Goal: Information Seeking & Learning: Find contact information

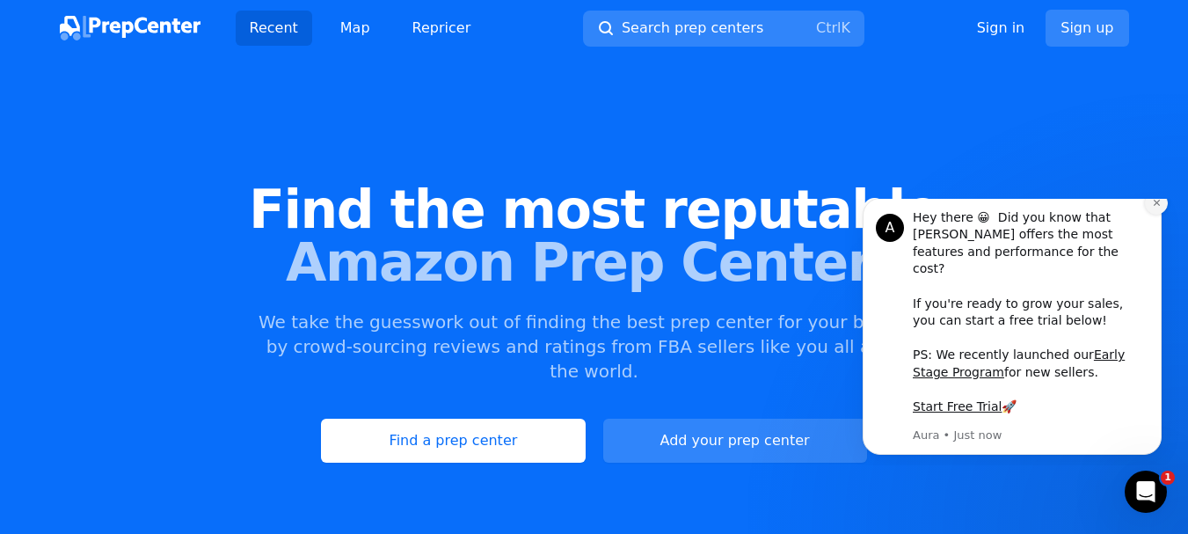
click at [1155, 206] on icon "Dismiss notification" at bounding box center [1156, 203] width 6 height 6
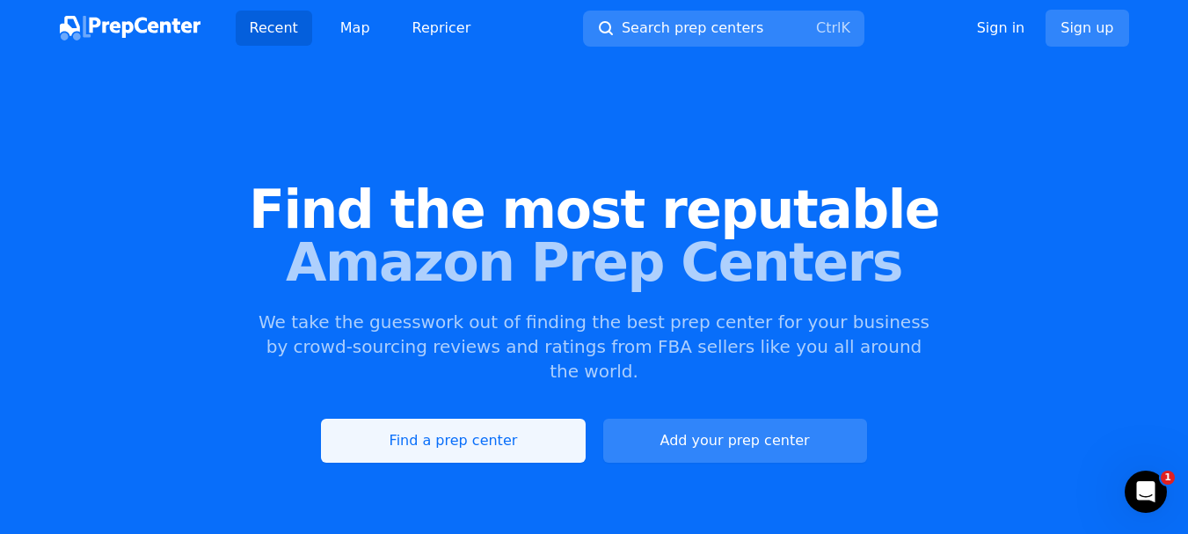
click at [494, 420] on link "Find a prep center" at bounding box center [453, 441] width 264 height 44
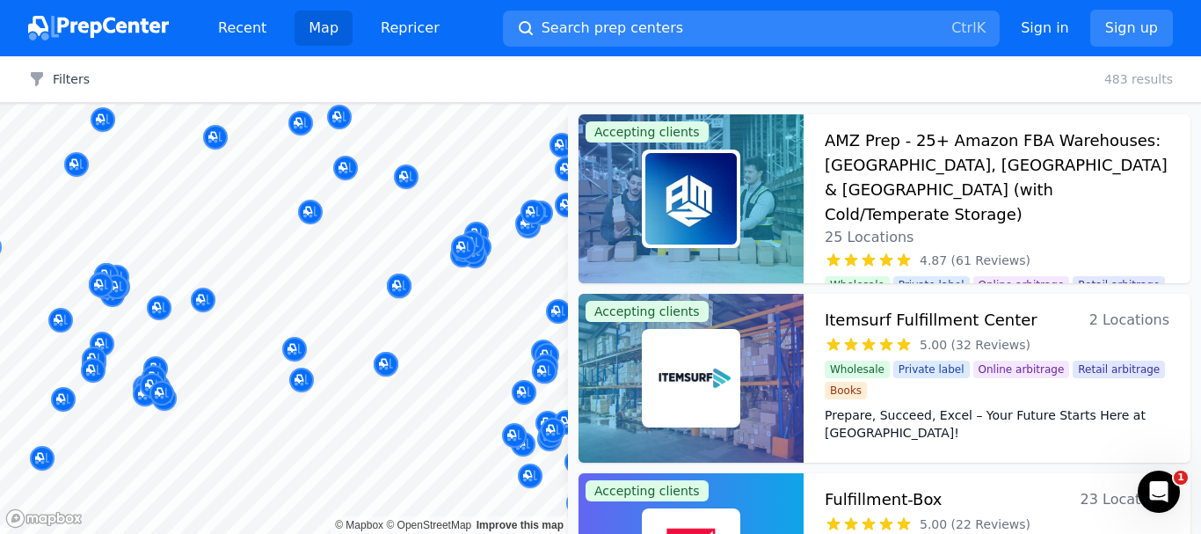
click at [329, 478] on body "Recent Map Repricer Search prep centers Ctrl K Open main menu Sign in Sign up F…" at bounding box center [600, 267] width 1201 height 534
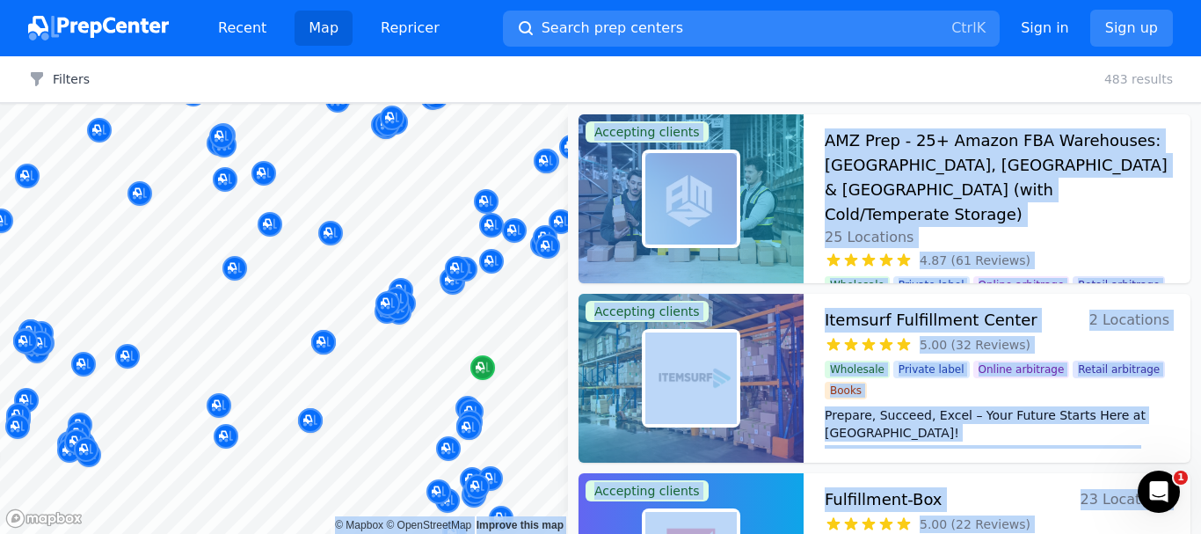
drag, startPoint x: 543, startPoint y: 350, endPoint x: 479, endPoint y: 365, distance: 65.1
click at [479, 365] on body "Recent Map Repricer Search prep centers Ctrl K Open main menu Sign in Sign up F…" at bounding box center [600, 267] width 1201 height 534
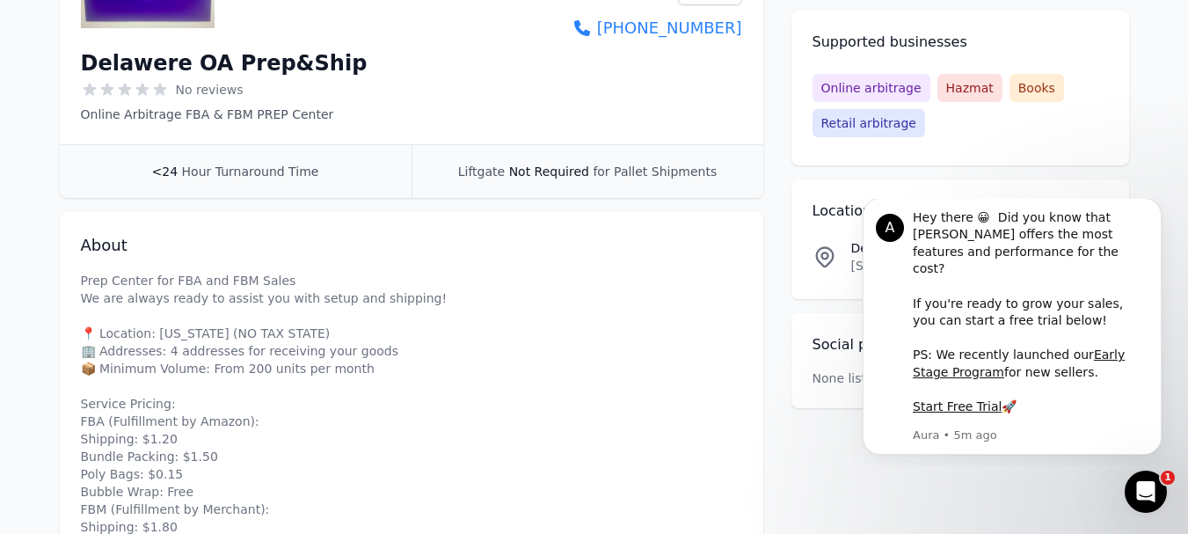
scroll to position [232, 0]
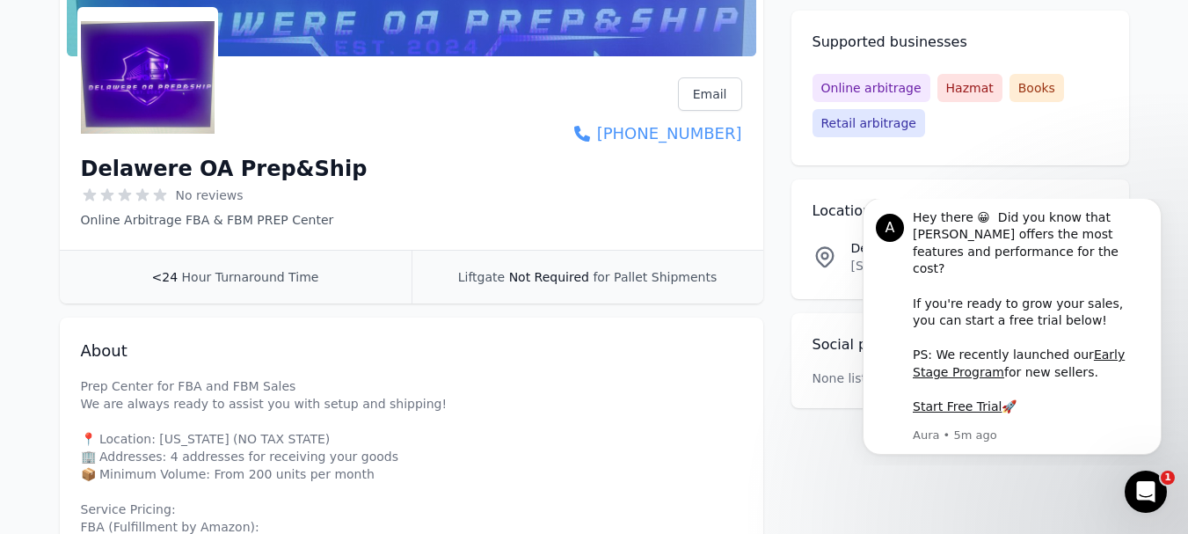
click at [703, 136] on link "[PHONE_NUMBER]" at bounding box center [658, 133] width 168 height 25
click at [741, 133] on div "Delawere OA Prep&Ship No reviews Online Arbitrage FBA & FBM PREP Center Email V…" at bounding box center [412, 156] width 704 height 186
copy link "[PHONE_NUMBER]"
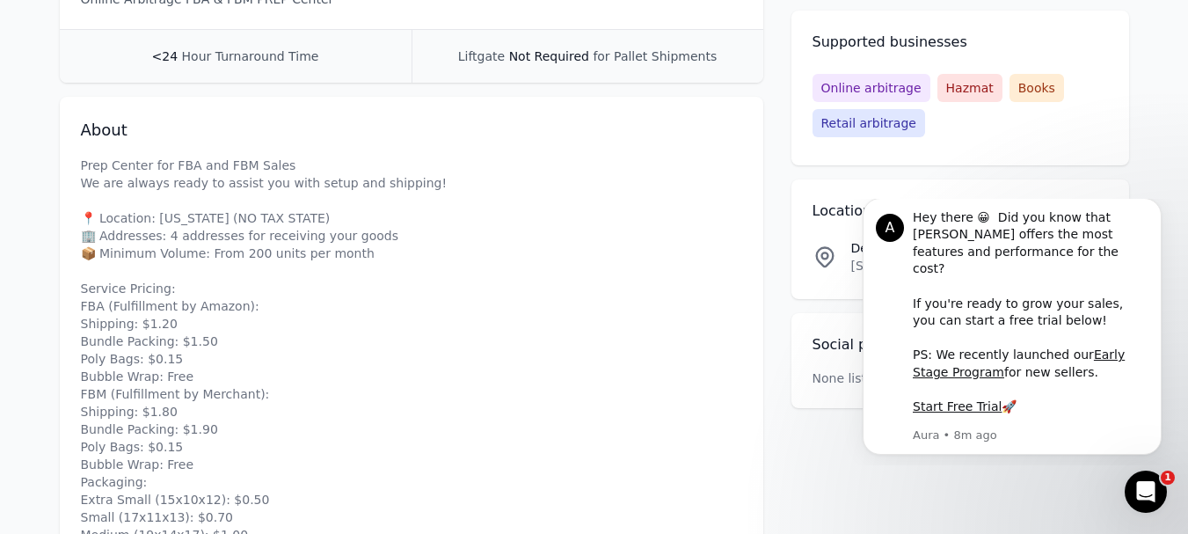
scroll to position [496, 0]
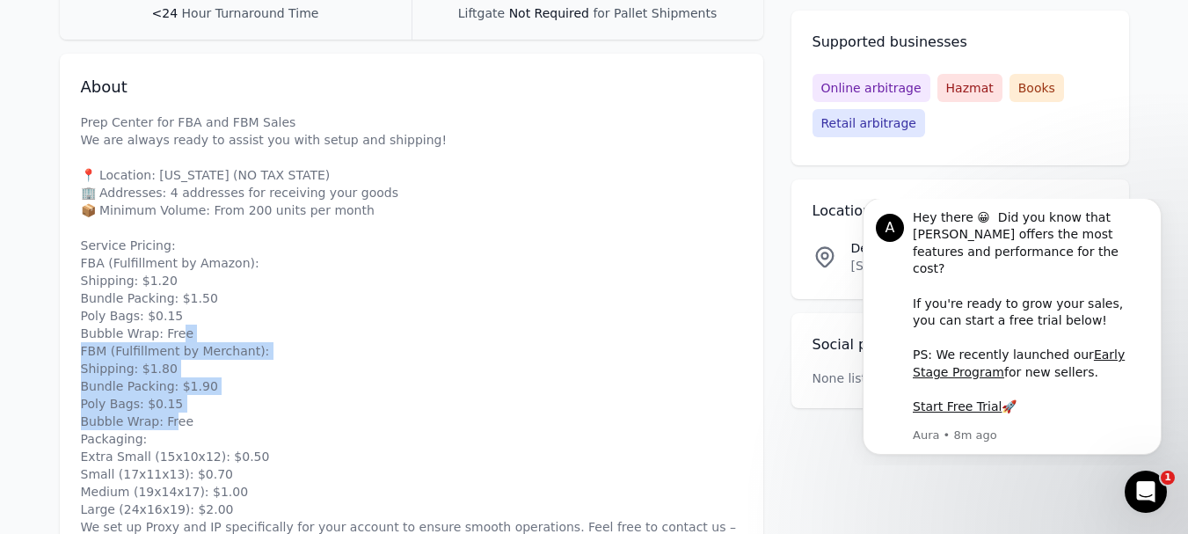
drag, startPoint x: 77, startPoint y: 353, endPoint x: 234, endPoint y: 416, distance: 169.7
click at [234, 416] on div "About Prep Center for FBA and FBM Sales We are always ready to assist you with …" at bounding box center [412, 351] width 704 height 595
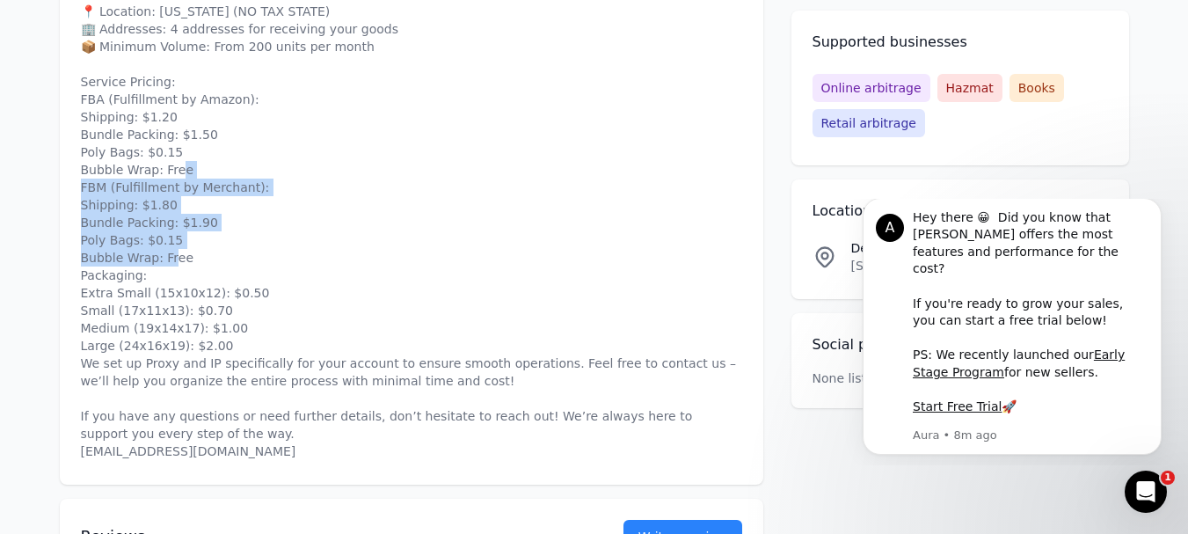
scroll to position [672, 0]
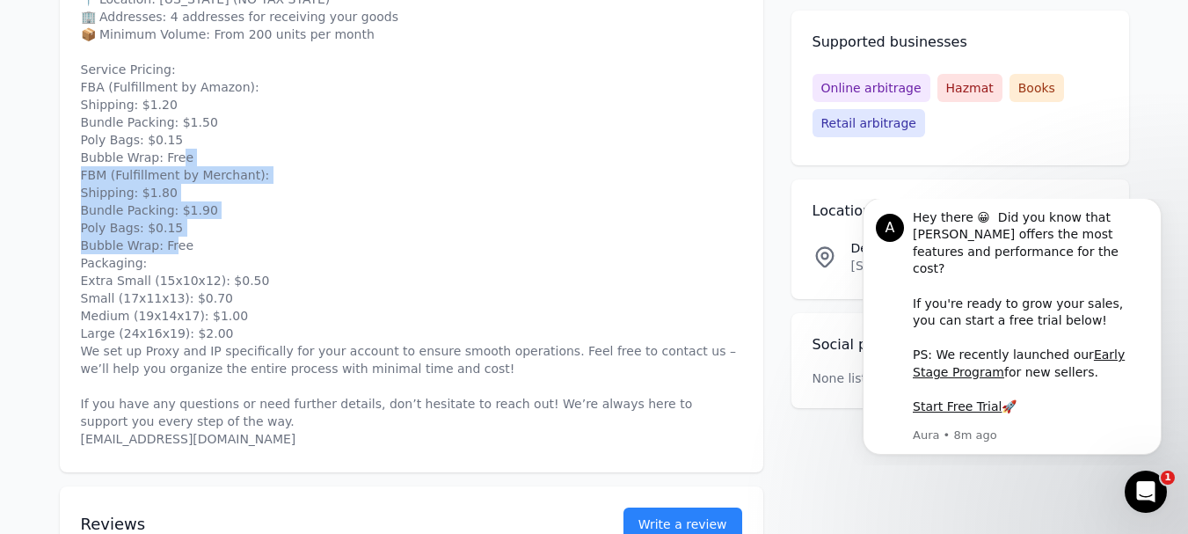
copy p "(Fulfillment by Merchant): Shipping: $1.80 Bundle Packing: $1.90 Poly Bags: $0.…"
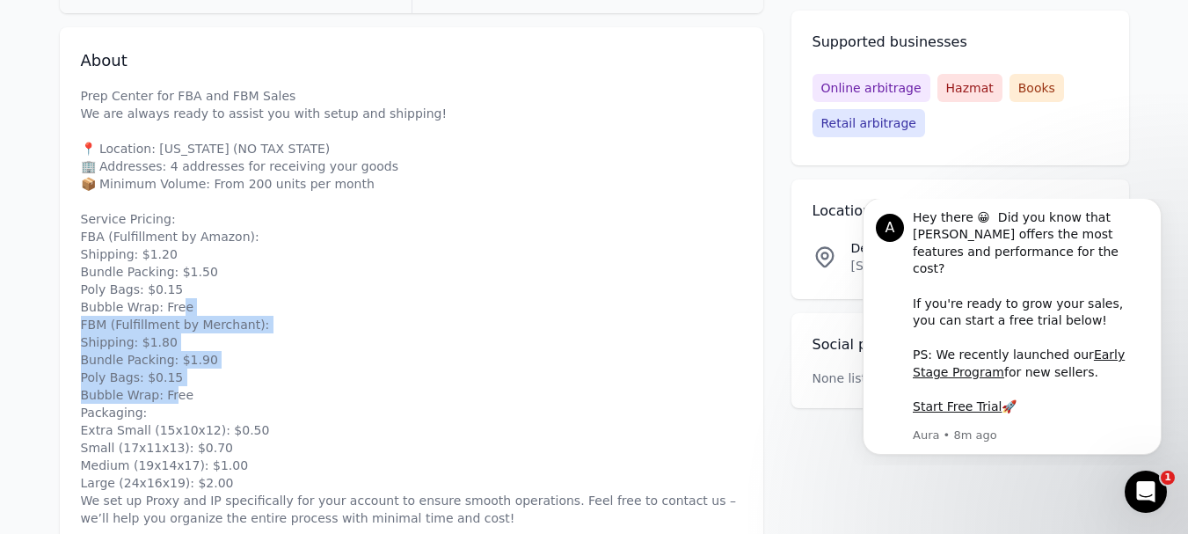
scroll to position [496, 0]
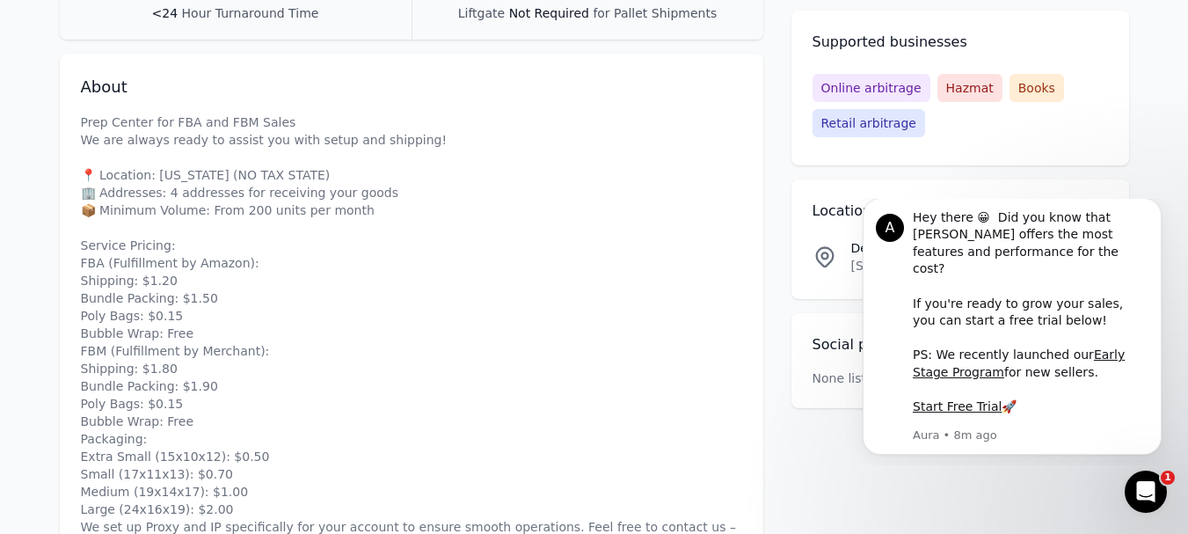
click at [107, 210] on p "Prep Center for FBA and FBM Sales We are always ready to assist you with setup …" at bounding box center [411, 368] width 661 height 510
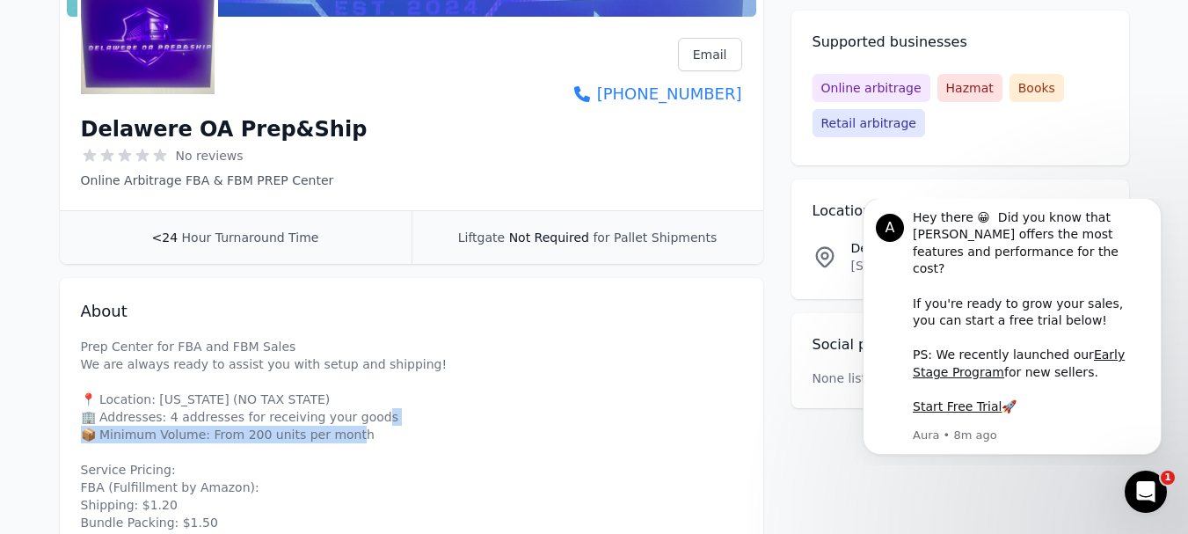
scroll to position [232, 0]
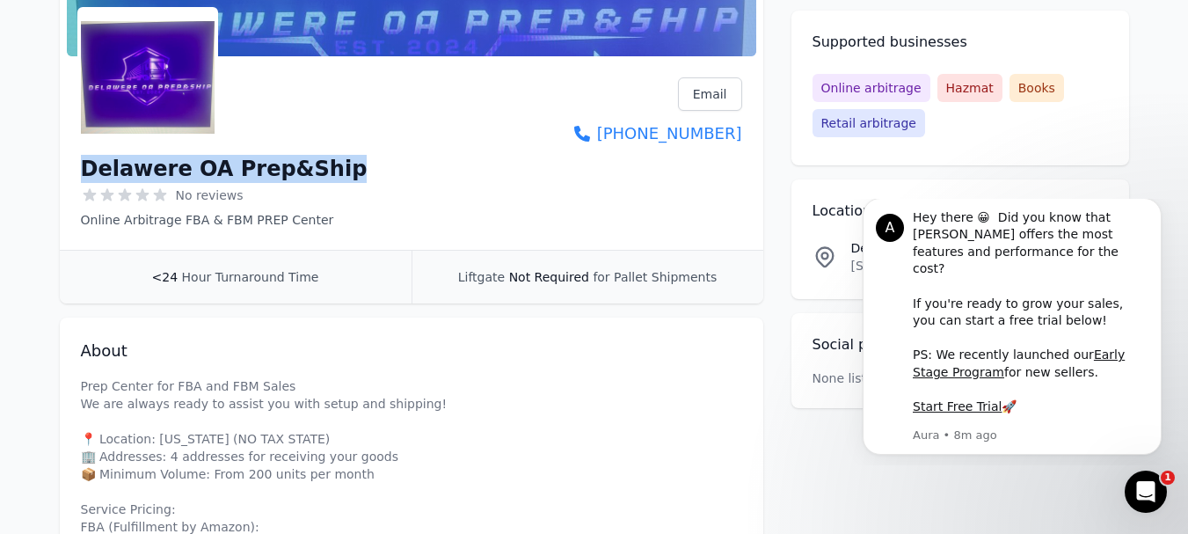
drag, startPoint x: 72, startPoint y: 161, endPoint x: 367, endPoint y: 159, distance: 294.6
click at [367, 159] on div "Delawere OA Prep&Ship No reviews Online Arbitrage FBA & FBM PREP Center Email V…" at bounding box center [412, 156] width 704 height 186
copy h1 "Delawere OA Prep&Ship"
click at [434, 148] on div "Delawere OA Prep&Ship No reviews Online Arbitrage FBA & FBM PREP Center Email V…" at bounding box center [411, 152] width 661 height 151
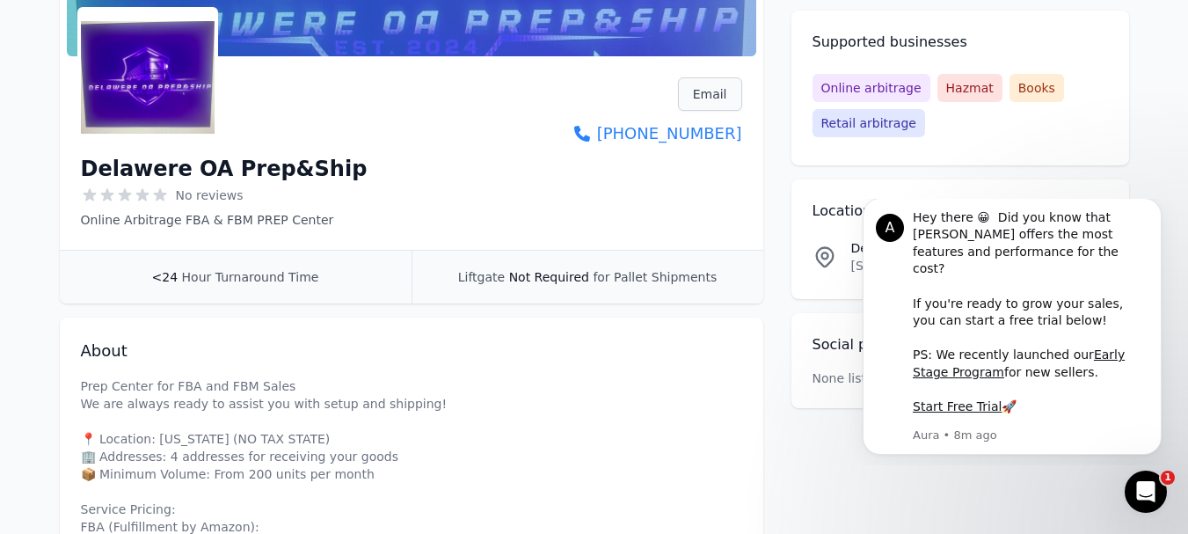
click at [717, 94] on link "Email" at bounding box center [710, 93] width 64 height 33
click at [1151, 485] on icon "Open Intercom Messenger" at bounding box center [1143, 489] width 29 height 29
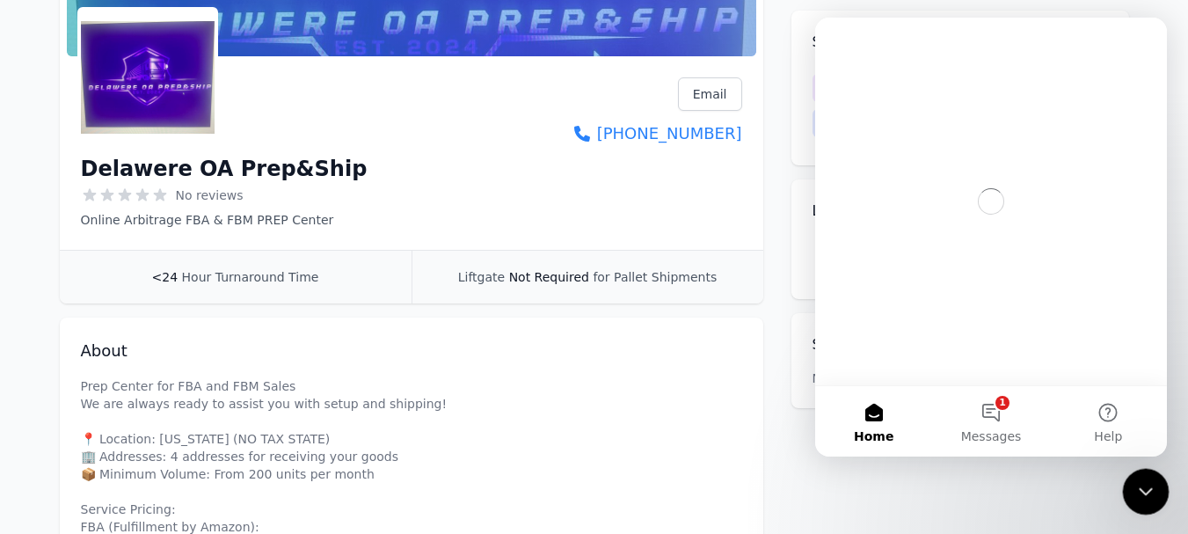
scroll to position [0, 0]
click at [1148, 485] on icon "Close Intercom Messenger" at bounding box center [1143, 488] width 21 height 21
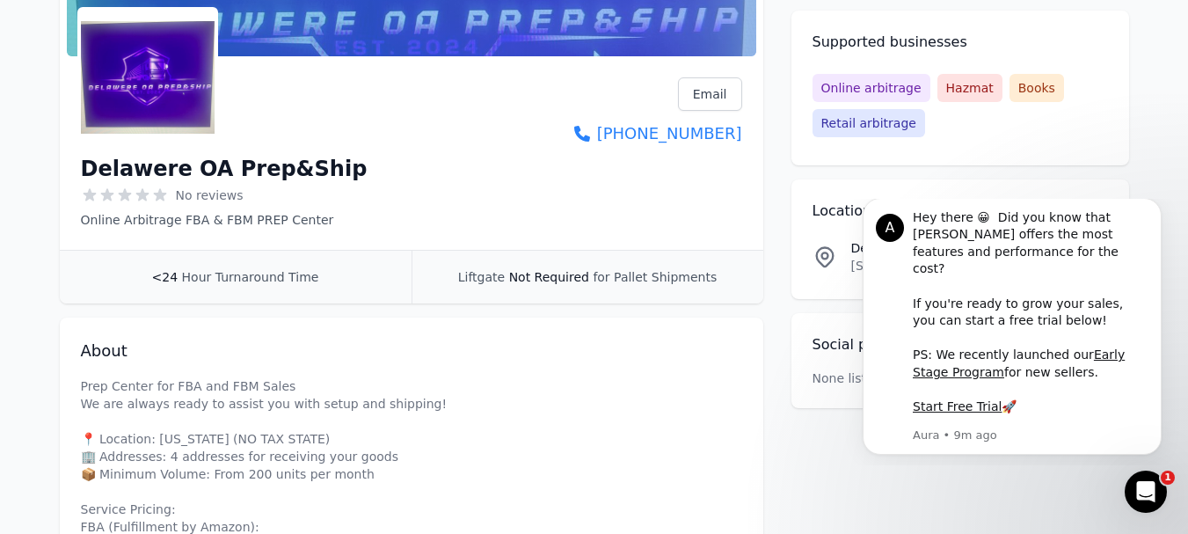
scroll to position [320, 0]
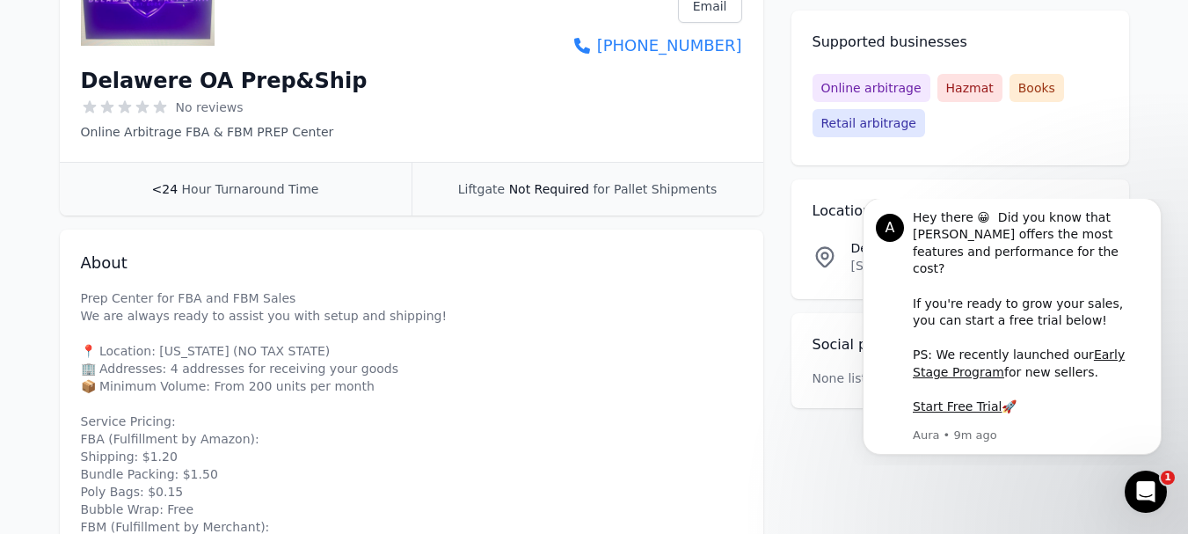
click at [853, 189] on div "Locations Delawere OA Prep&Ship Location 232 River Run Dr, Bridgeville, DE, 199…" at bounding box center [961, 239] width 338 height 120
click at [1153, 208] on icon "Dismiss notification" at bounding box center [1157, 203] width 10 height 10
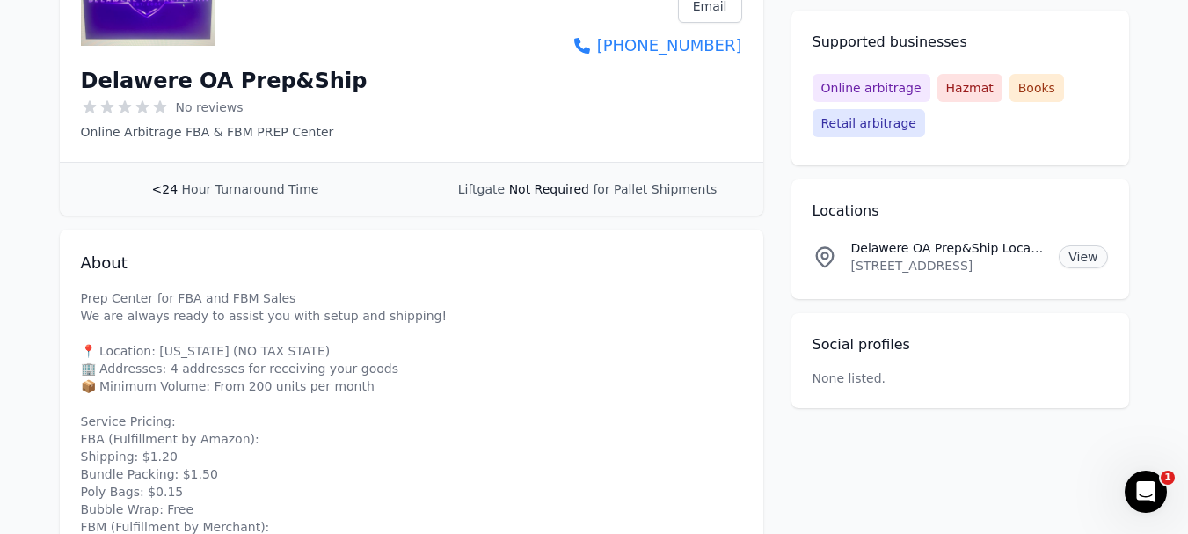
click at [1082, 254] on link "View" at bounding box center [1083, 256] width 48 height 23
click at [884, 267] on p "232 River Run Dr, Bridgeville, DE, 19933, US" at bounding box center [948, 266] width 194 height 18
copy p "232 River Run Dr, Bridgeville, DE, 19933, US"
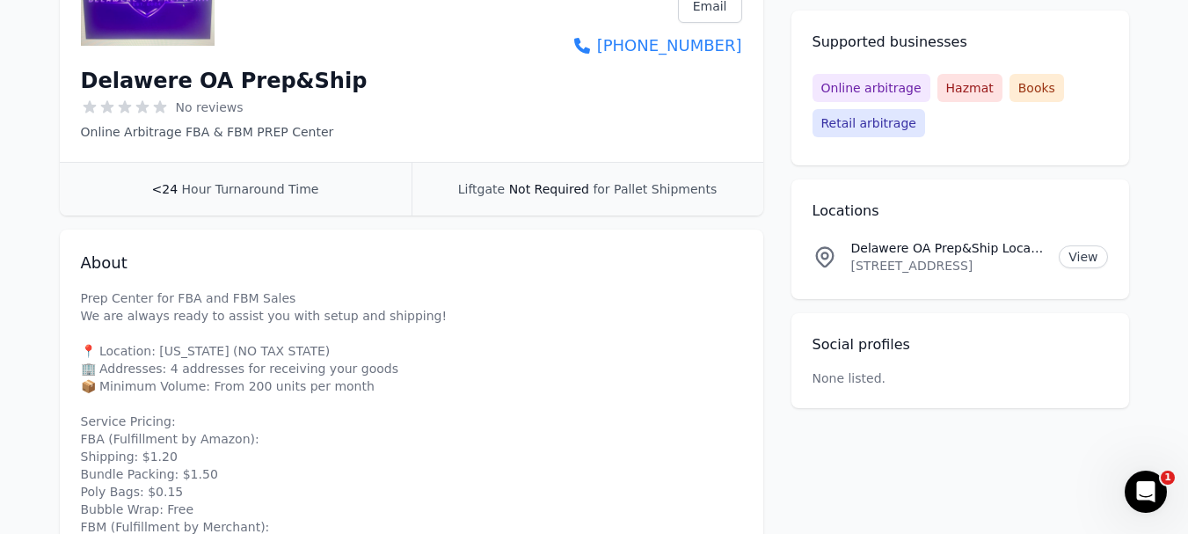
click at [105, 91] on h1 "Delawere OA Prep&Ship" at bounding box center [224, 81] width 287 height 28
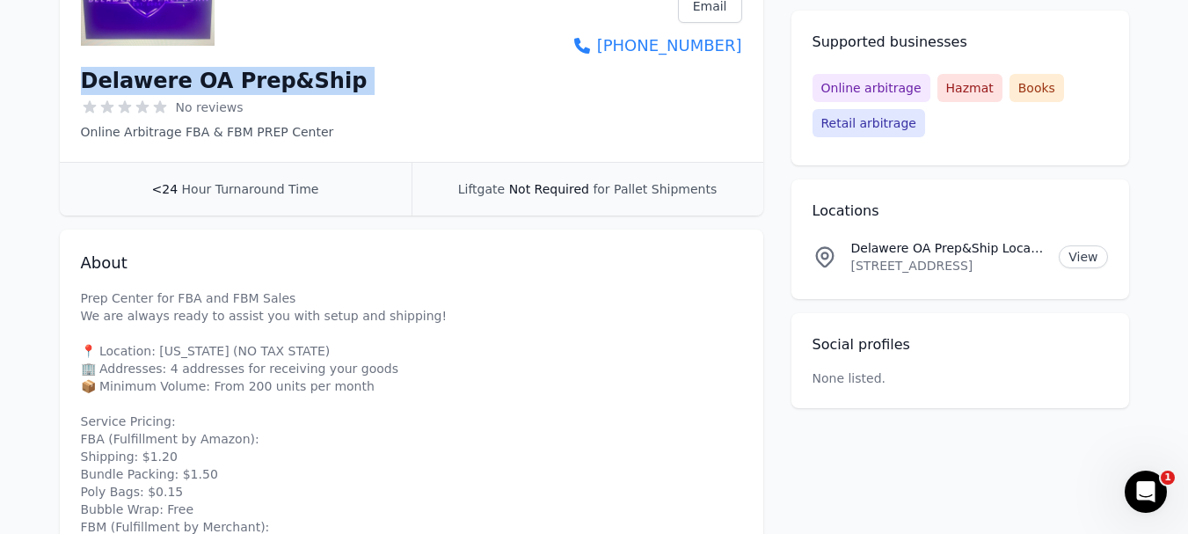
click at [105, 91] on h1 "Delawere OA Prep&Ship" at bounding box center [224, 81] width 287 height 28
copy div "Delawere OA Prep&Ship"
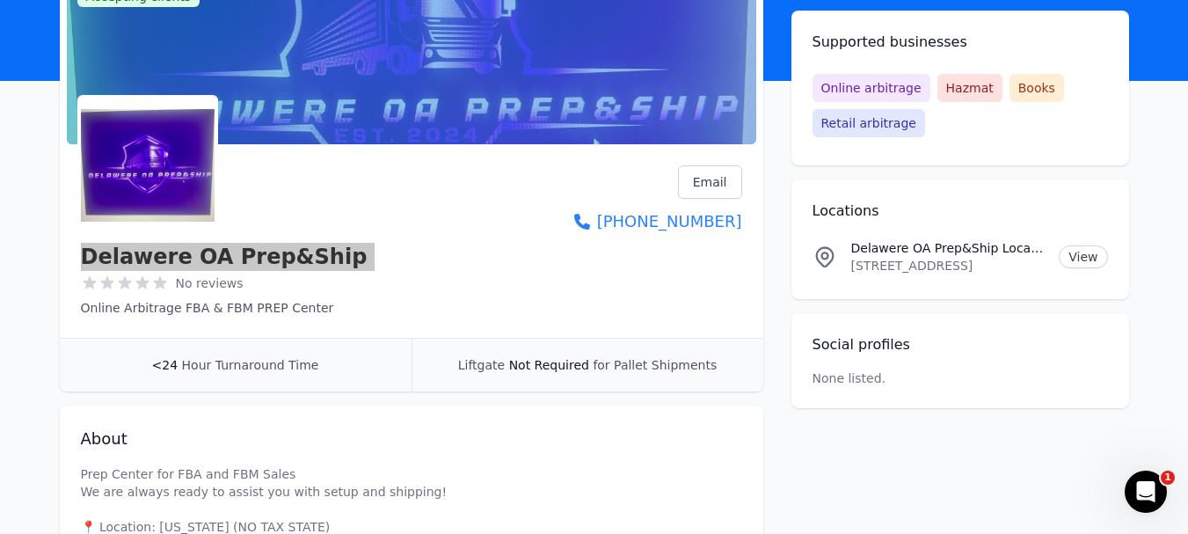
scroll to position [0, 0]
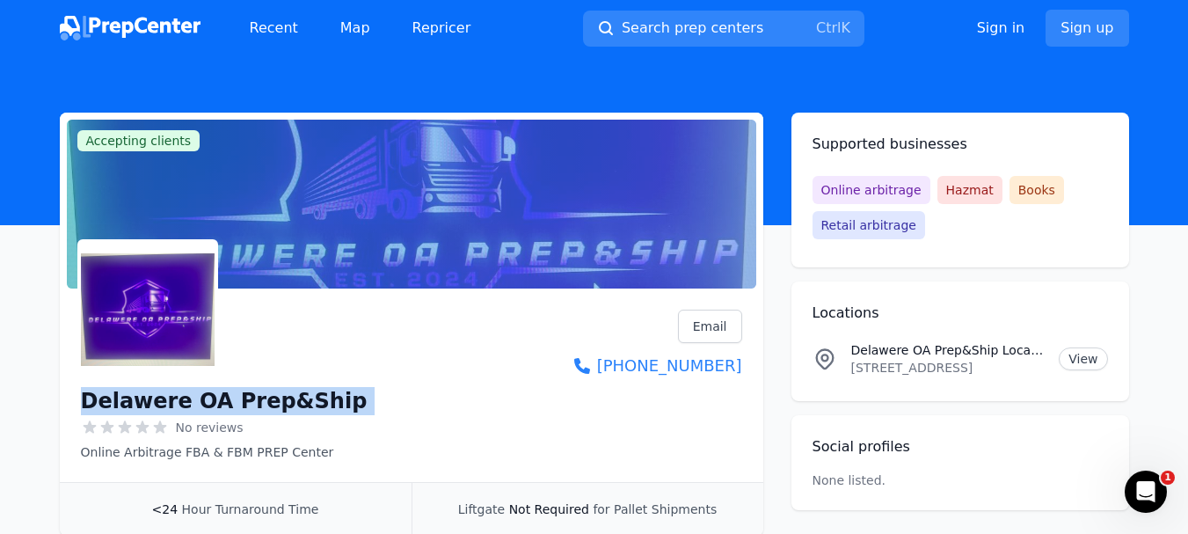
click at [136, 391] on h1 "Delawere OA Prep&Ship" at bounding box center [224, 401] width 287 height 28
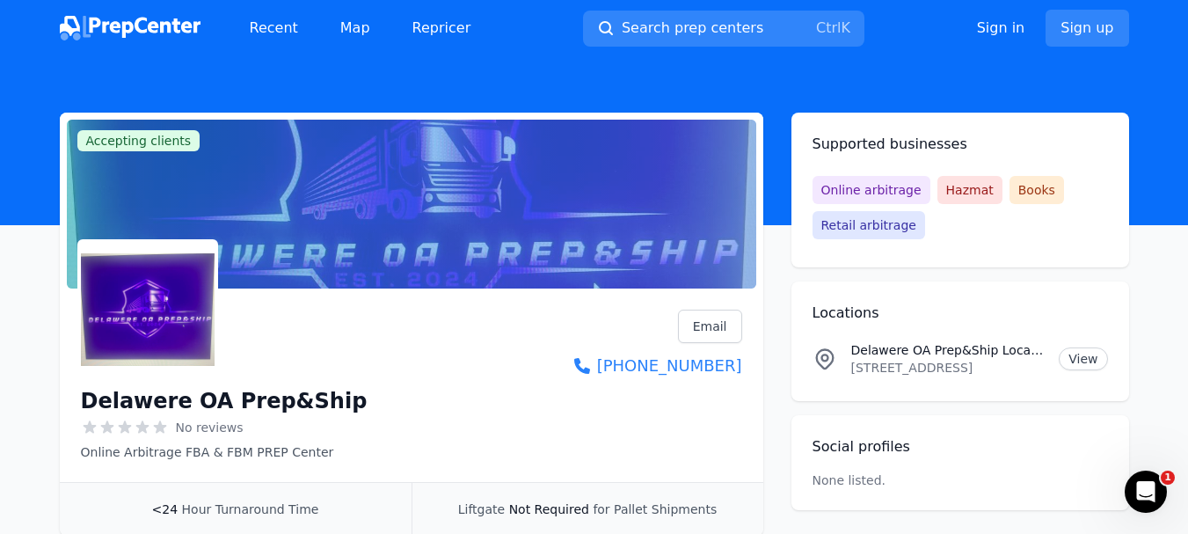
click at [129, 400] on h1 "Delawere OA Prep&Ship" at bounding box center [224, 401] width 287 height 28
copy h1 "Delawere"
click at [713, 34] on span "Search prep centers" at bounding box center [693, 28] width 142 height 21
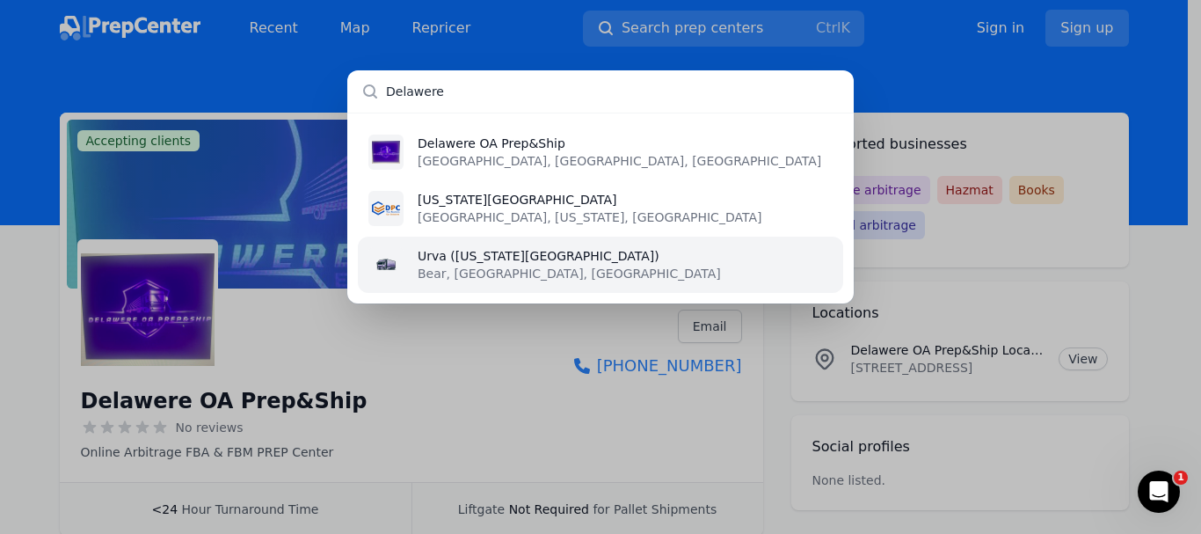
type input "Delawere"
click at [600, 268] on li "Urva (Delaware Prep Center) Bear, DE, US" at bounding box center [600, 265] width 485 height 56
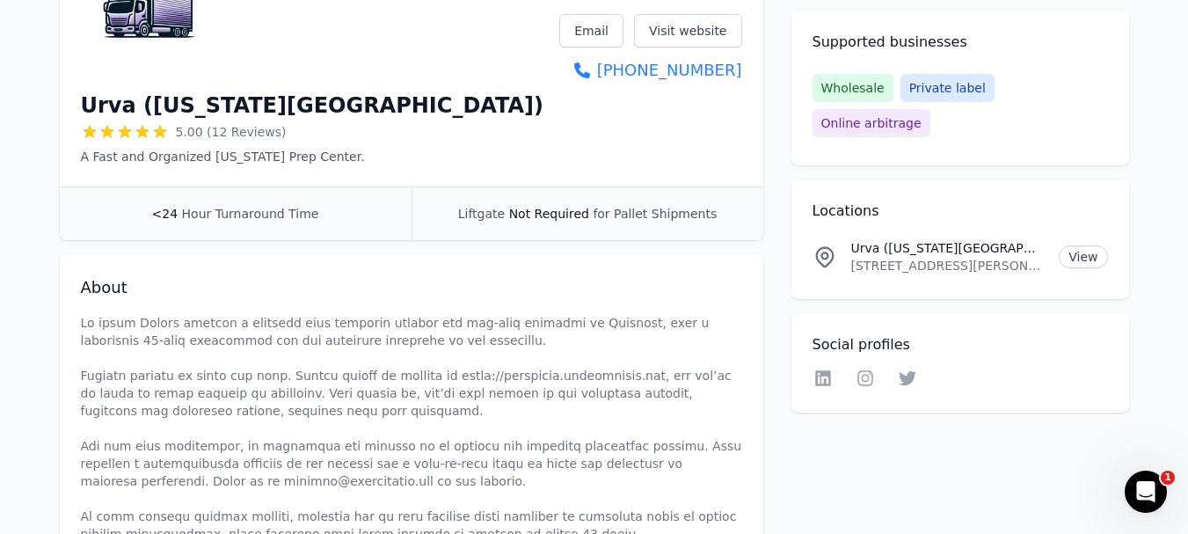
scroll to position [264, 0]
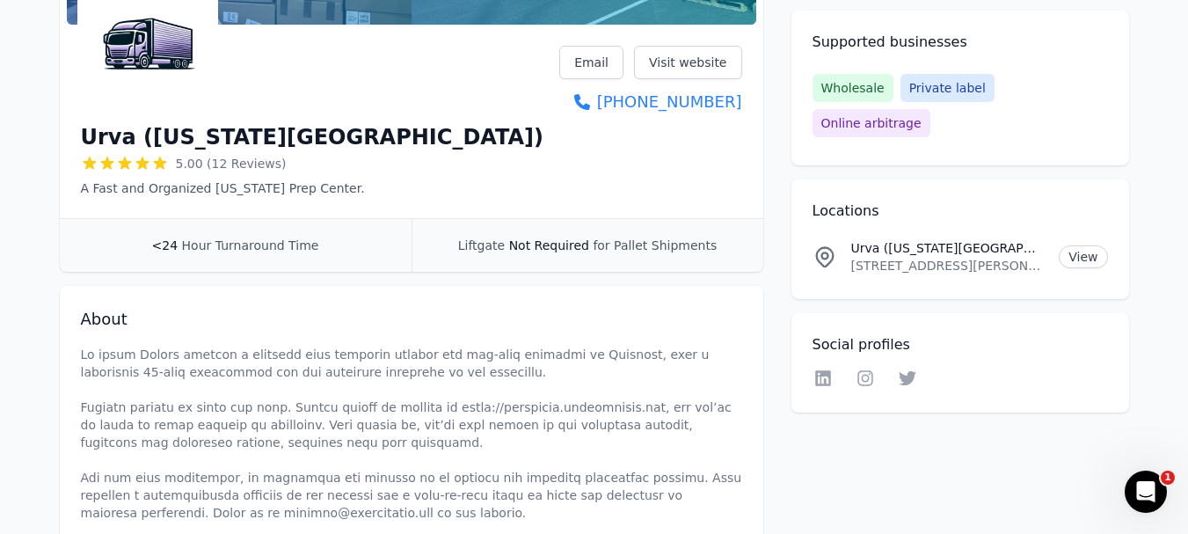
click at [744, 100] on div "Urva (Delaware Prep Center) 5.00 (12 Reviews) A Fast and Organized Delaware Pre…" at bounding box center [412, 125] width 704 height 186
click at [675, 63] on link "Visit website" at bounding box center [688, 62] width 108 height 33
click at [886, 257] on p "1670 Porter Road, UNIT B5, Bear, DE, 19701, US" at bounding box center [948, 266] width 194 height 18
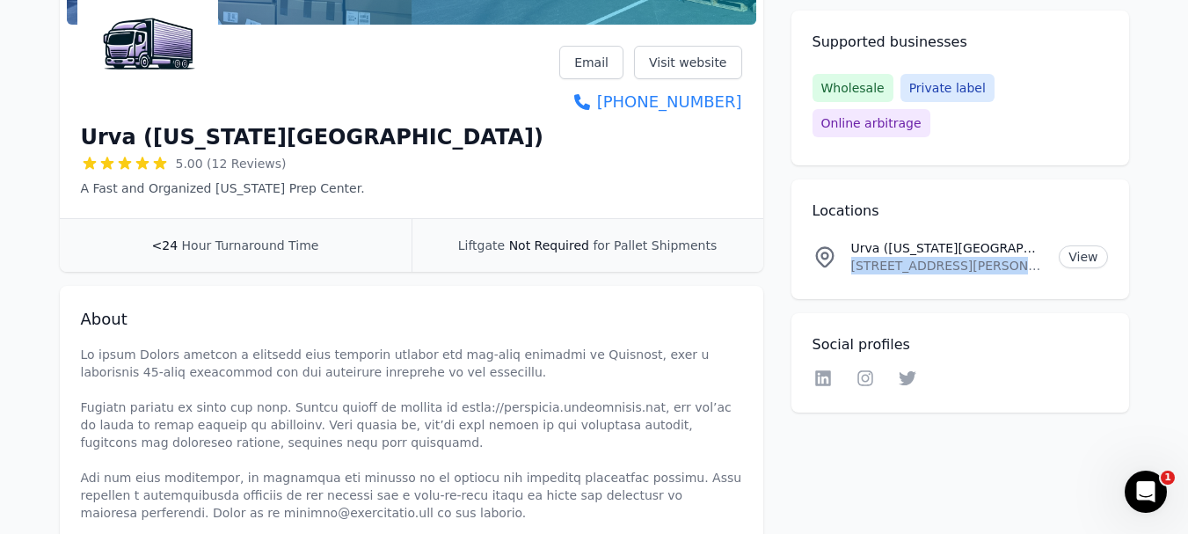
copy p "1670 Porter Road, UNIT B5, Bear, DE, 19701, US"
